Goal: Information Seeking & Learning: Check status

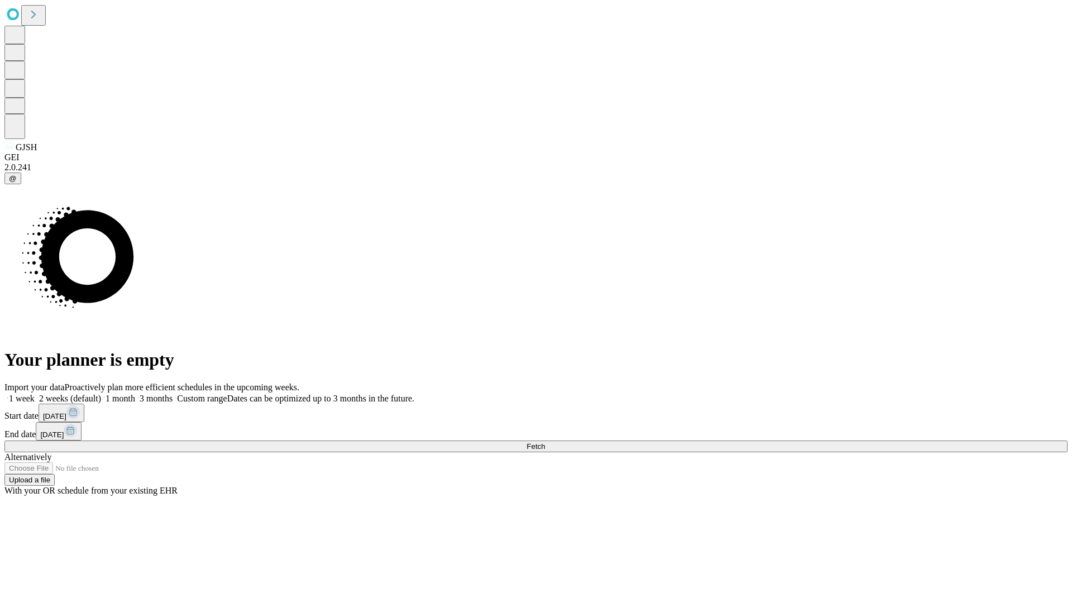
click at [545, 442] on span "Fetch" at bounding box center [535, 446] width 18 height 8
